Goal: Task Accomplishment & Management: Manage account settings

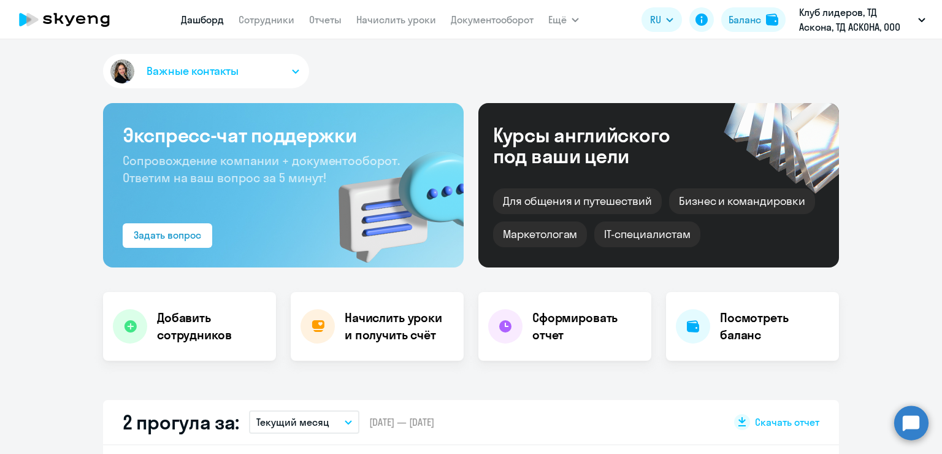
select select "30"
click at [273, 25] on link "Сотрудники" at bounding box center [267, 19] width 56 height 12
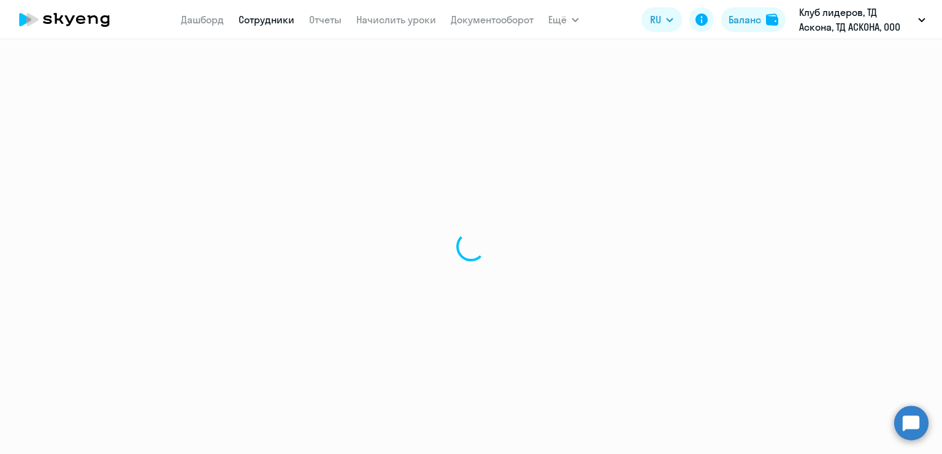
select select "30"
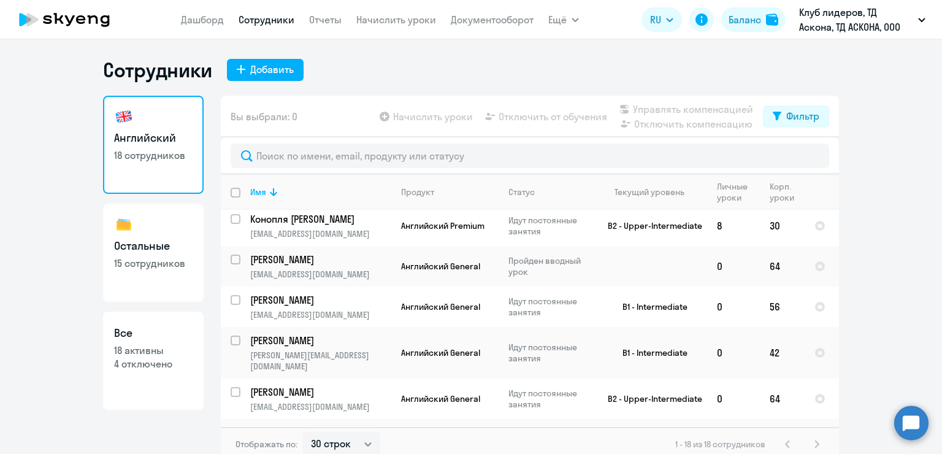
scroll to position [491, 0]
click at [231, 258] on input "select row 39293747" at bounding box center [243, 266] width 25 height 25
checkbox input "true"
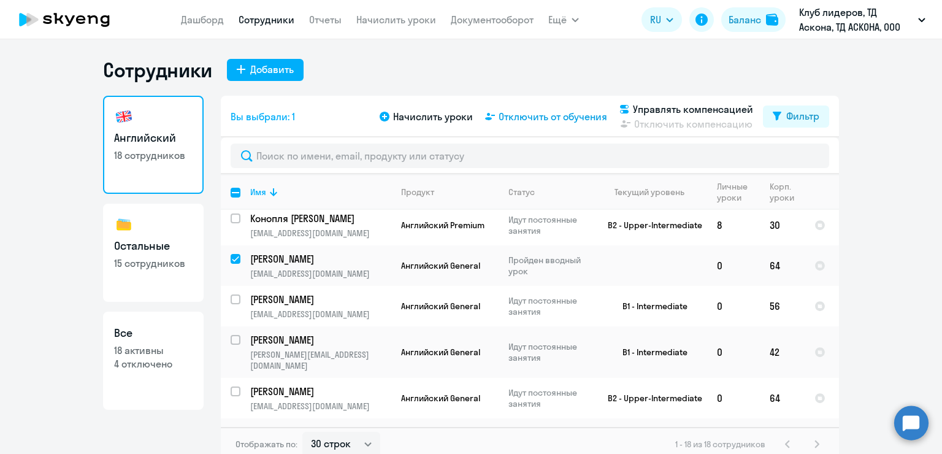
click at [537, 120] on span "Отключить от обучения" at bounding box center [553, 116] width 109 height 15
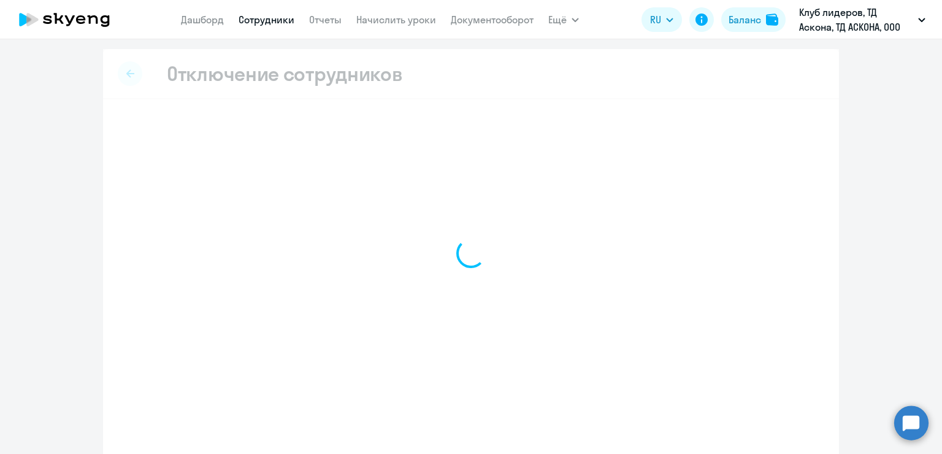
select select "all"
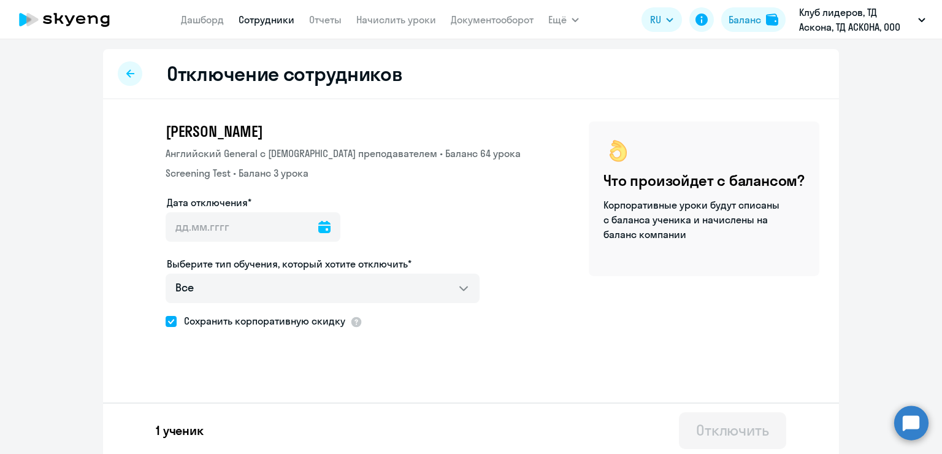
scroll to position [4, 0]
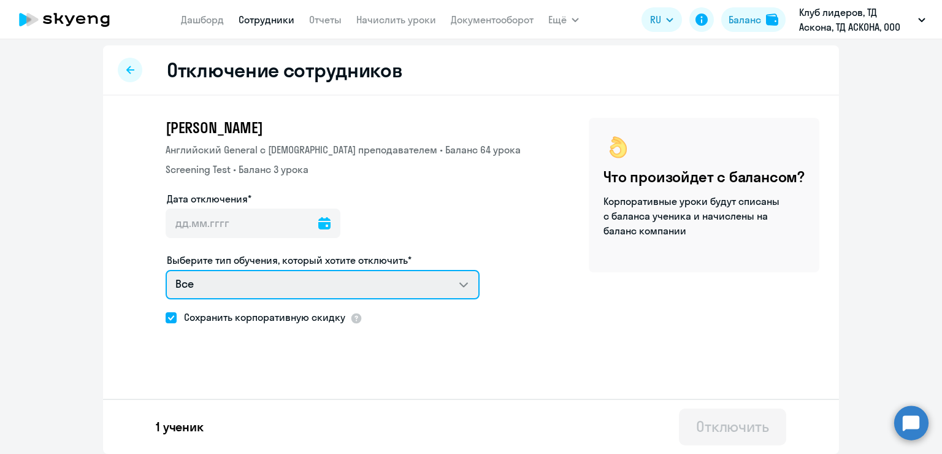
click at [449, 296] on select "Все Английский General с русскоговорящим преподавателем Screening Test" at bounding box center [323, 284] width 314 height 29
click at [166, 270] on select "Все Английский General с русскоговорящим преподавателем Screening Test" at bounding box center [323, 284] width 314 height 29
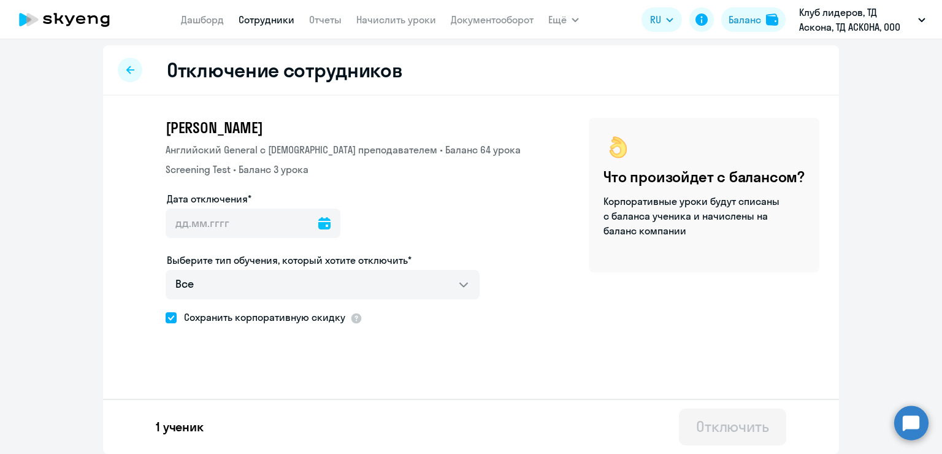
click at [166, 317] on span at bounding box center [171, 317] width 11 height 11
click at [165, 317] on input "Сохранить корпоративную скидку" at bounding box center [165, 317] width 1 height 1
checkbox input "false"
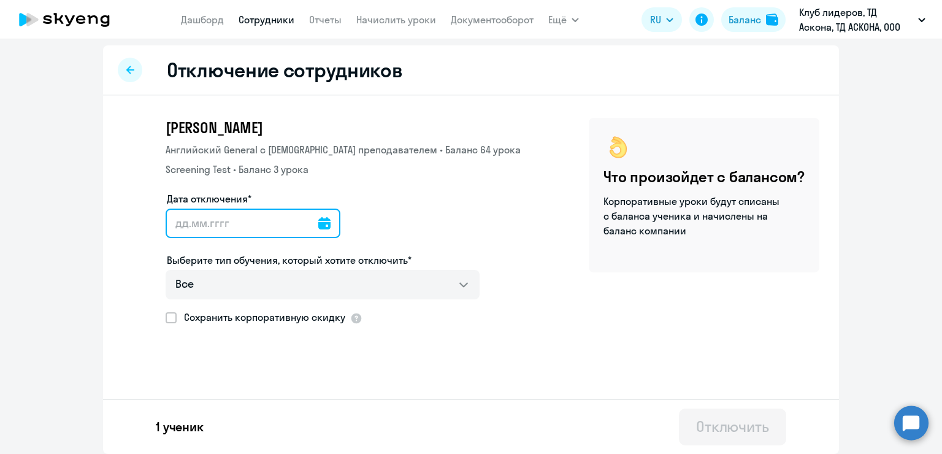
click at [215, 231] on input "Дата отключения*" at bounding box center [253, 223] width 175 height 29
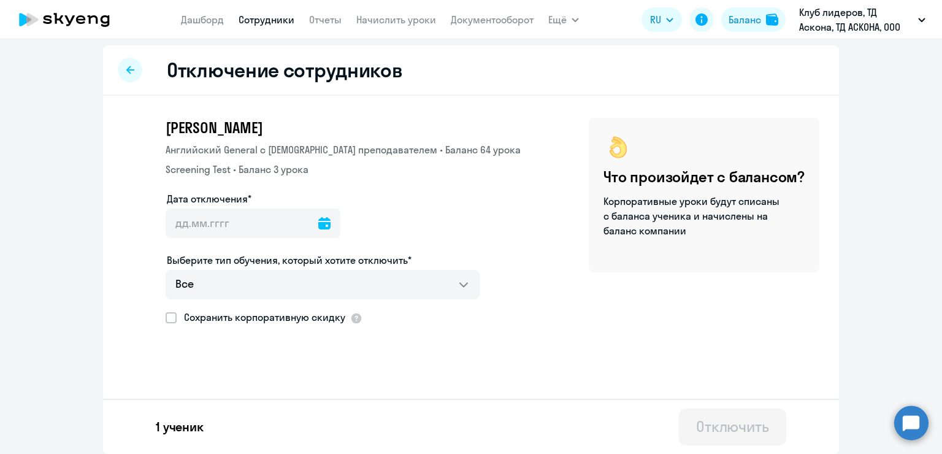
click at [318, 224] on icon at bounding box center [324, 223] width 12 height 12
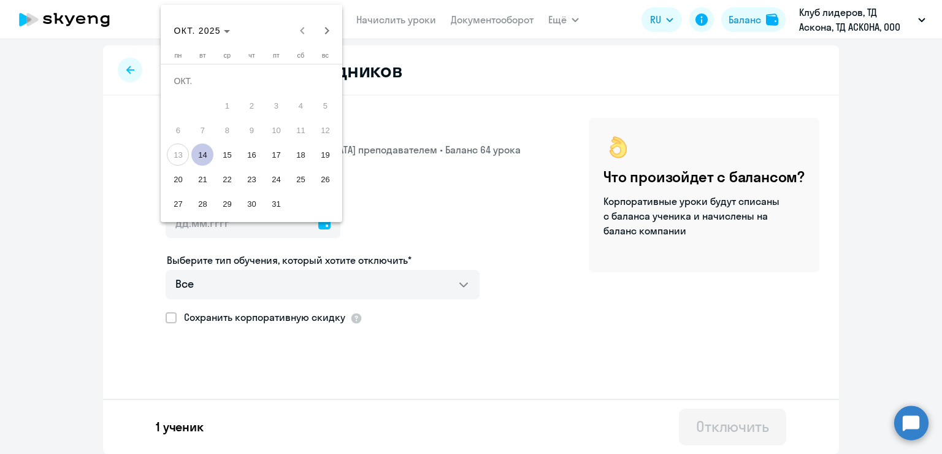
click at [204, 155] on span "14" at bounding box center [202, 155] width 22 height 22
type input "[DATE]"
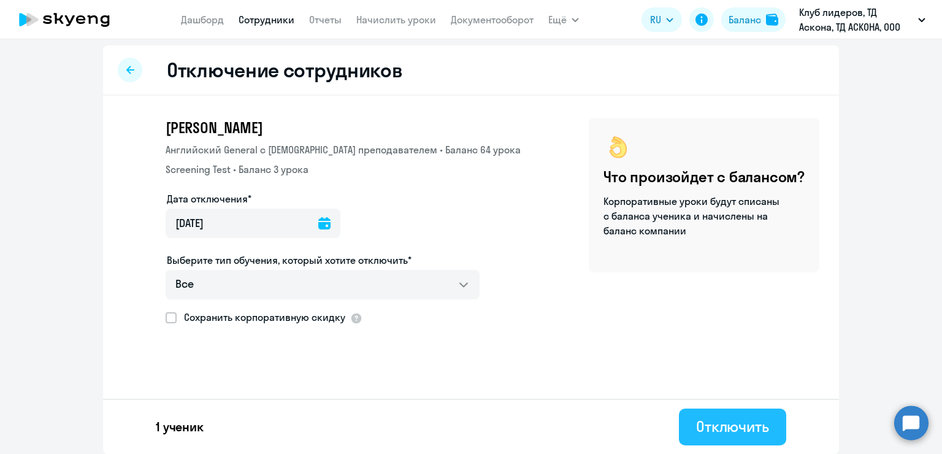
click at [718, 415] on button "Отключить" at bounding box center [732, 426] width 107 height 37
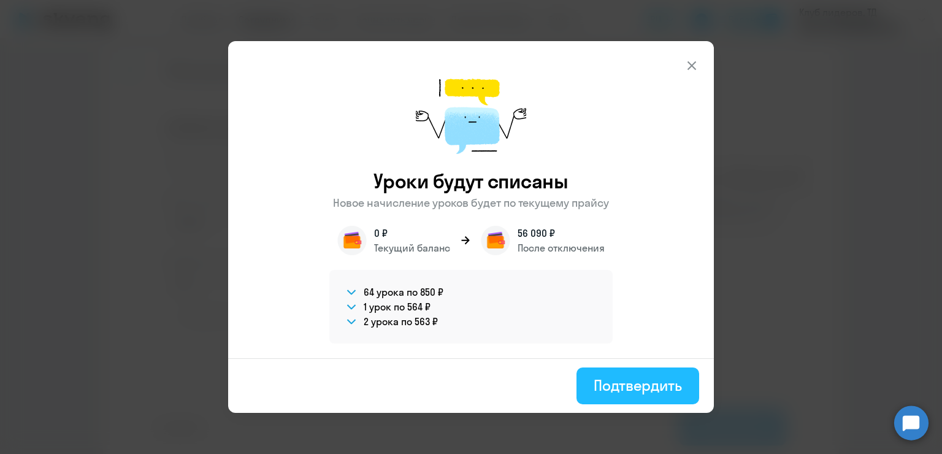
click at [632, 375] on div "Подтвердить" at bounding box center [638, 385] width 88 height 20
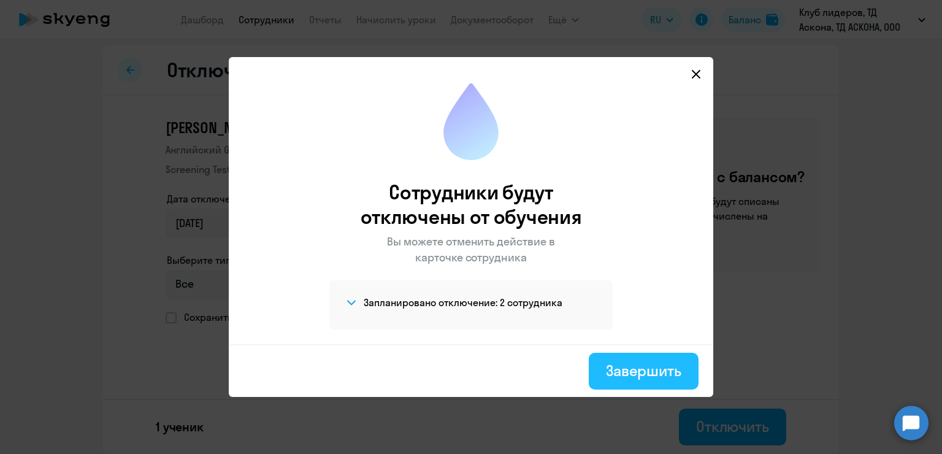
click at [618, 375] on div "Завершить" at bounding box center [643, 371] width 75 height 20
select select "30"
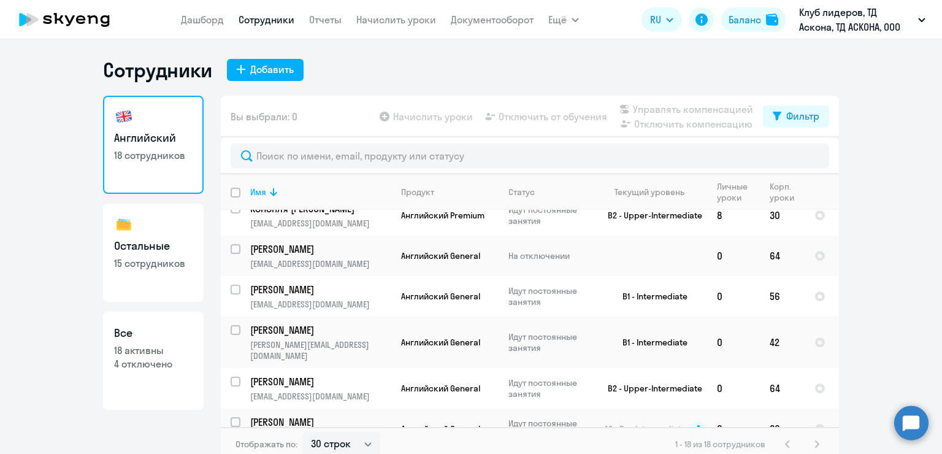
scroll to position [516, 0]
